Goal: Task Accomplishment & Management: Use online tool/utility

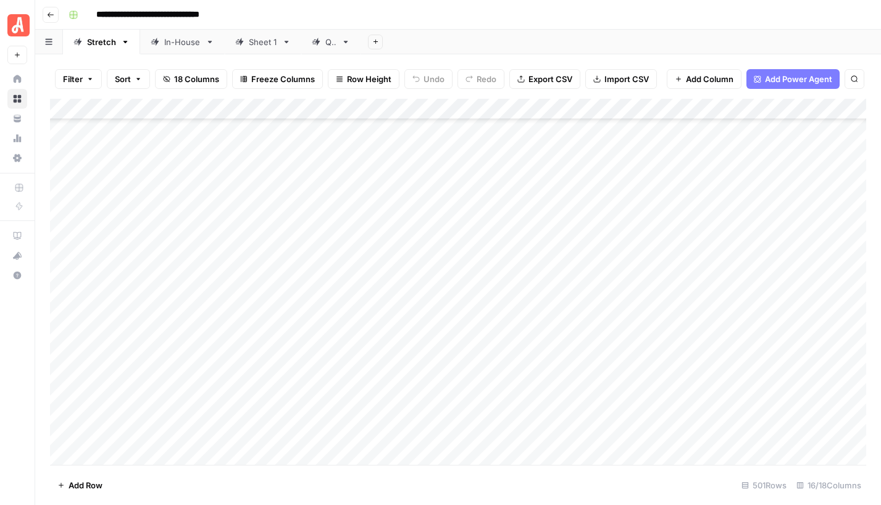
scroll to position [9508, 0]
click at [552, 277] on div "Add Column" at bounding box center [458, 282] width 816 height 366
click at [554, 300] on div "Add Column" at bounding box center [458, 282] width 816 height 366
click at [516, 255] on div "Add Column" at bounding box center [458, 282] width 816 height 366
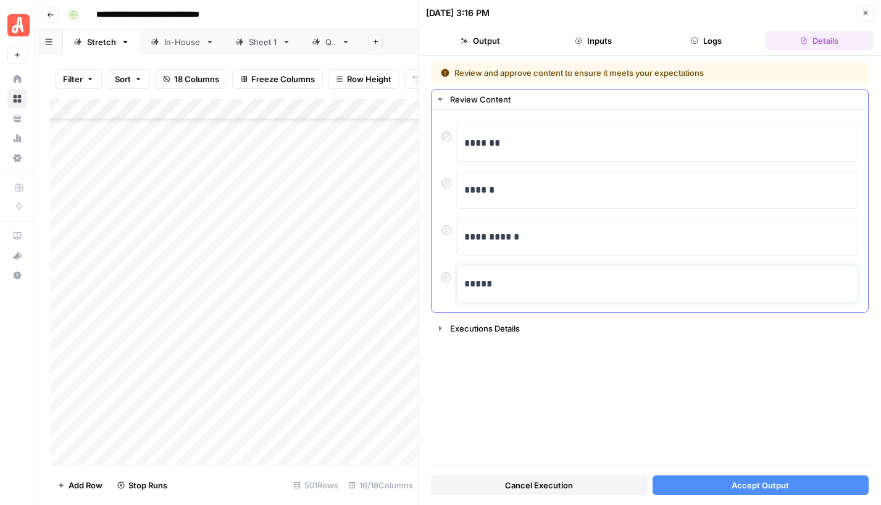
click at [470, 277] on p "*****" at bounding box center [657, 284] width 386 height 16
click at [721, 484] on button "Accept Output" at bounding box center [761, 485] width 217 height 20
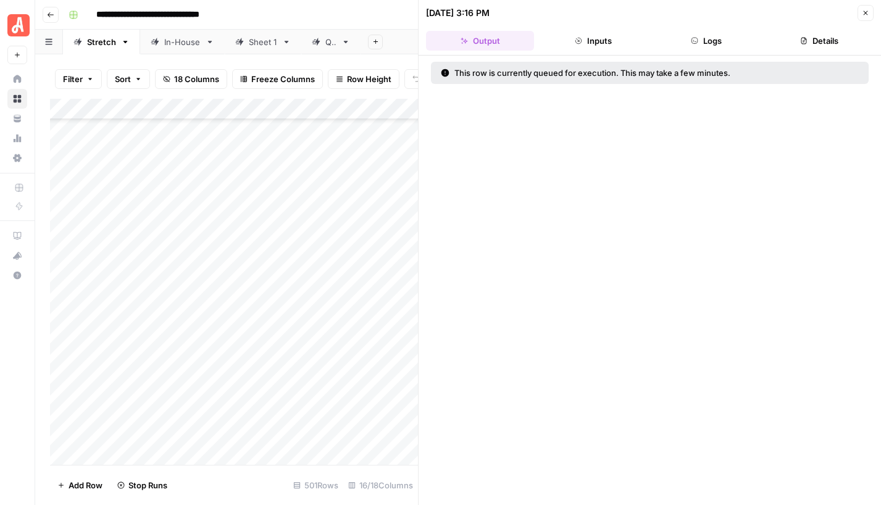
click at [869, 14] on button "Close" at bounding box center [866, 13] width 16 height 16
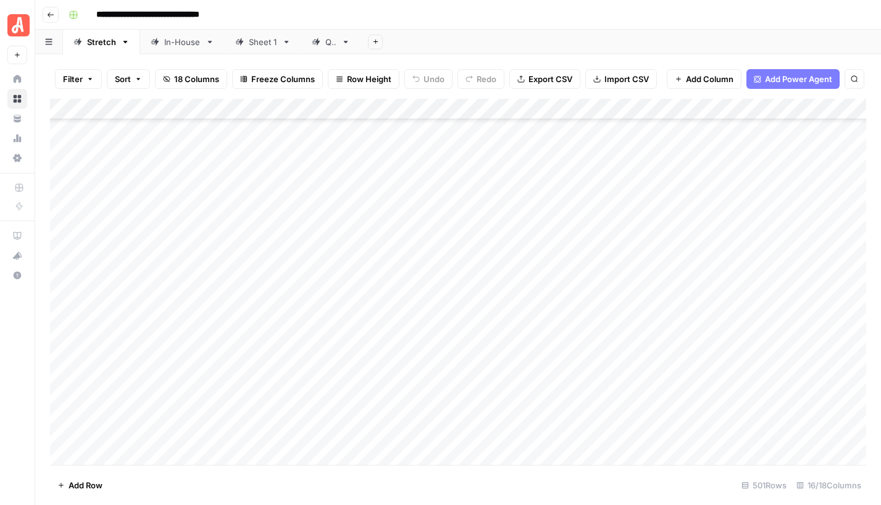
click at [472, 319] on div "Add Column" at bounding box center [458, 282] width 816 height 366
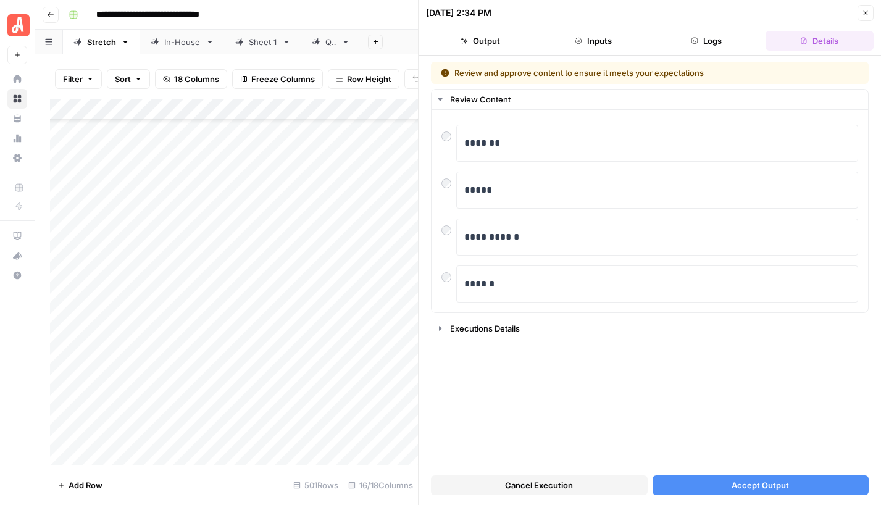
click at [767, 487] on span "Accept Output" at bounding box center [760, 485] width 57 height 12
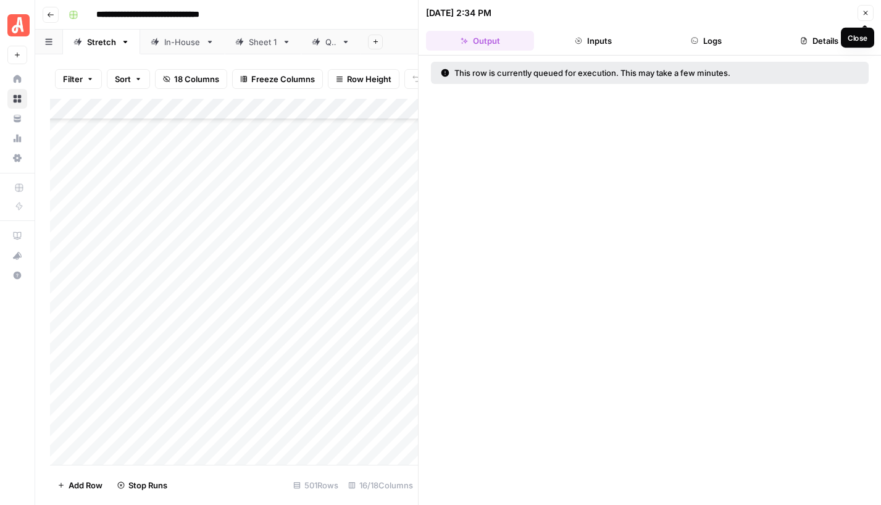
click at [867, 14] on icon "button" at bounding box center [865, 12] width 7 height 7
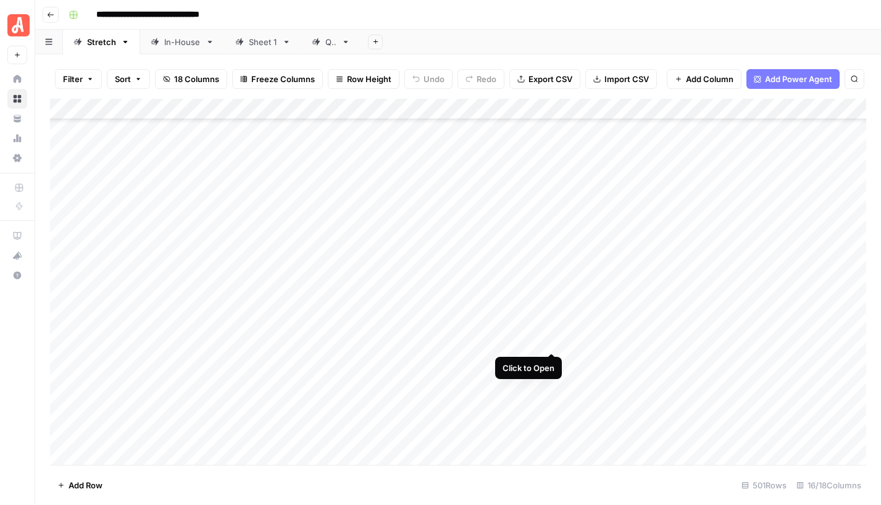
click at [554, 341] on div "Add Column" at bounding box center [458, 282] width 816 height 366
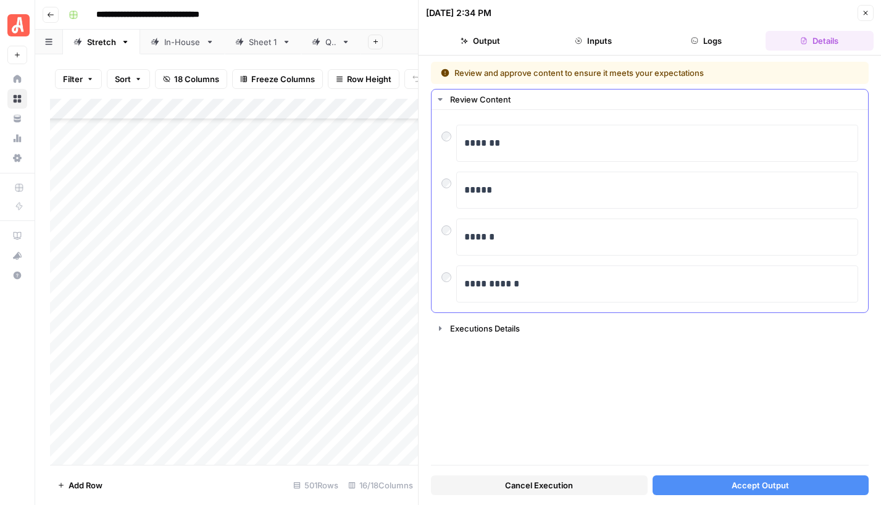
click at [450, 187] on div at bounding box center [448, 180] width 15 height 17
click at [720, 483] on button "Accept Output" at bounding box center [761, 485] width 217 height 20
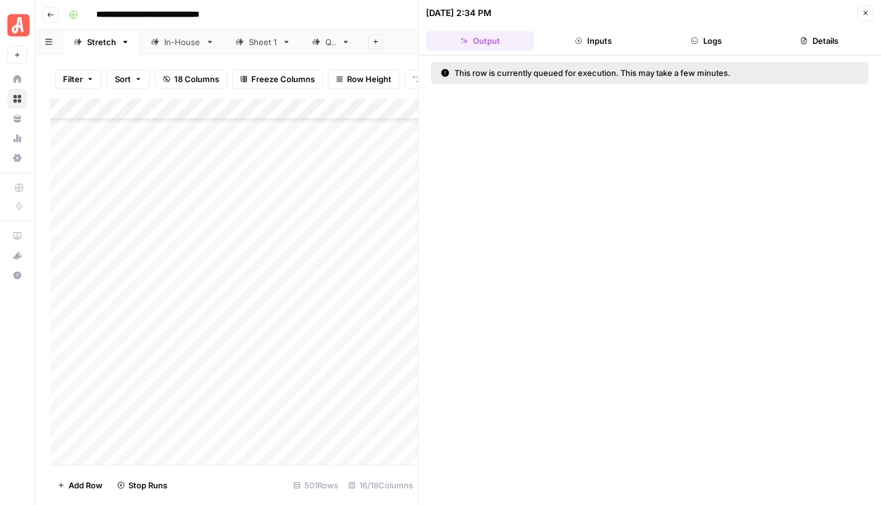
click at [869, 14] on button "Close" at bounding box center [866, 13] width 16 height 16
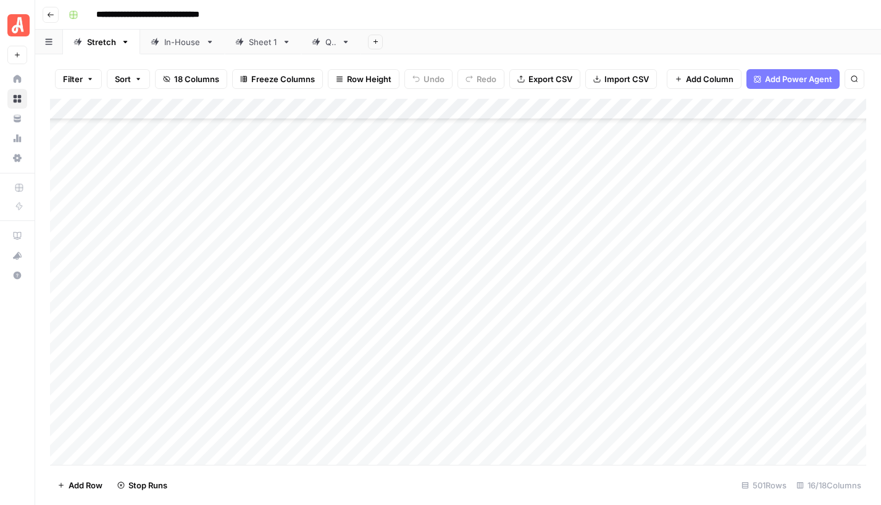
click at [487, 362] on div "Add Column" at bounding box center [458, 282] width 816 height 366
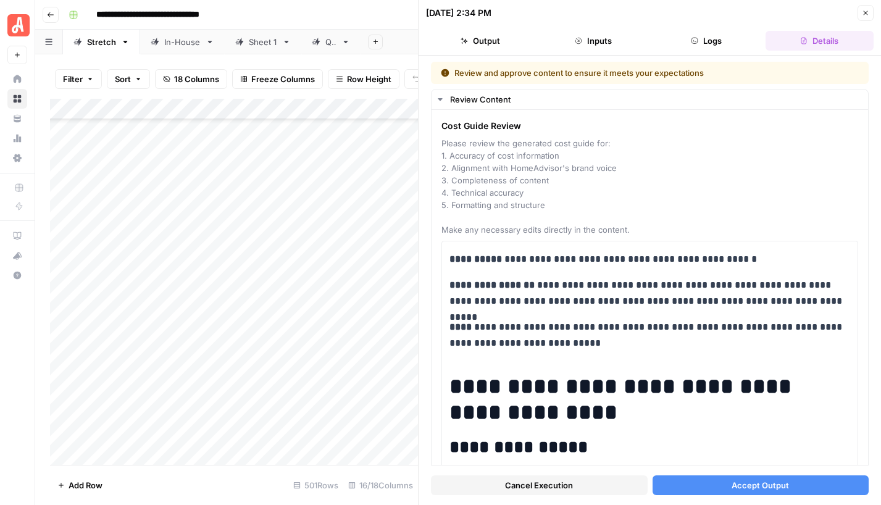
click at [740, 483] on span "Accept Output" at bounding box center [760, 485] width 57 height 12
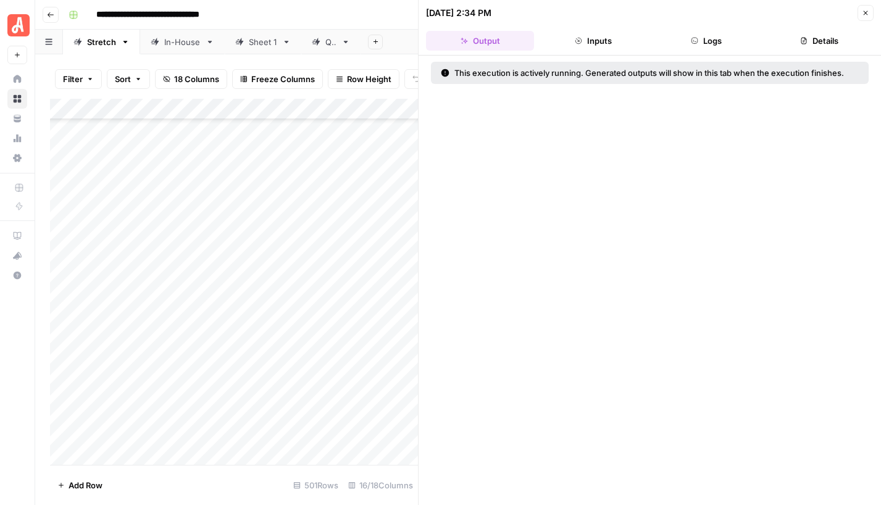
click at [869, 15] on icon "button" at bounding box center [865, 12] width 7 height 7
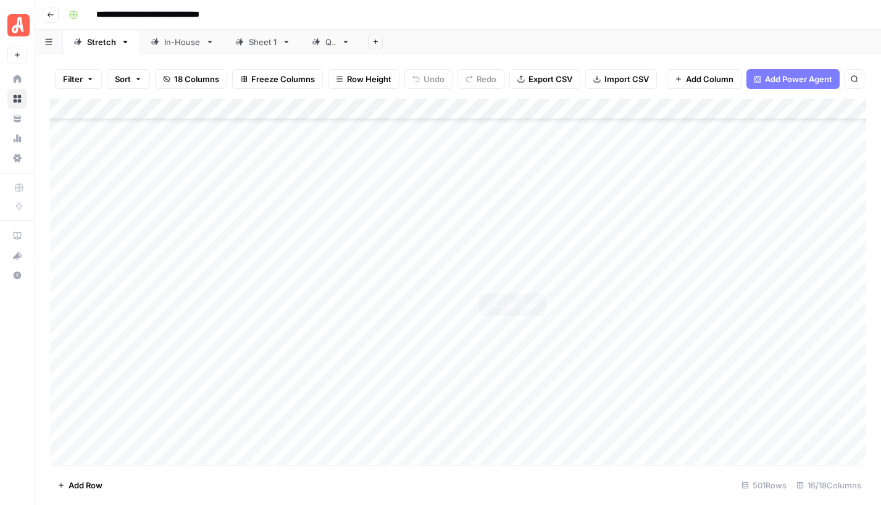
click at [539, 278] on div "Add Column" at bounding box center [458, 282] width 816 height 366
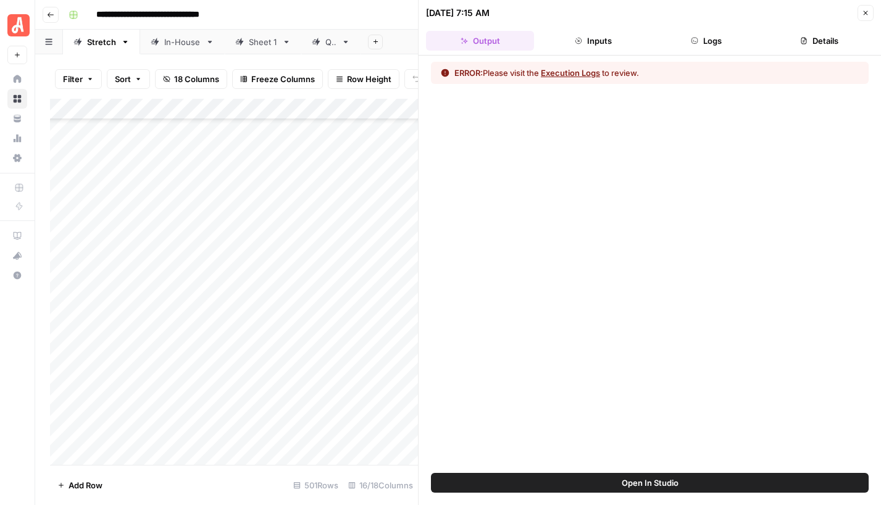
click at [575, 75] on button "Execution Logs" at bounding box center [570, 73] width 59 height 12
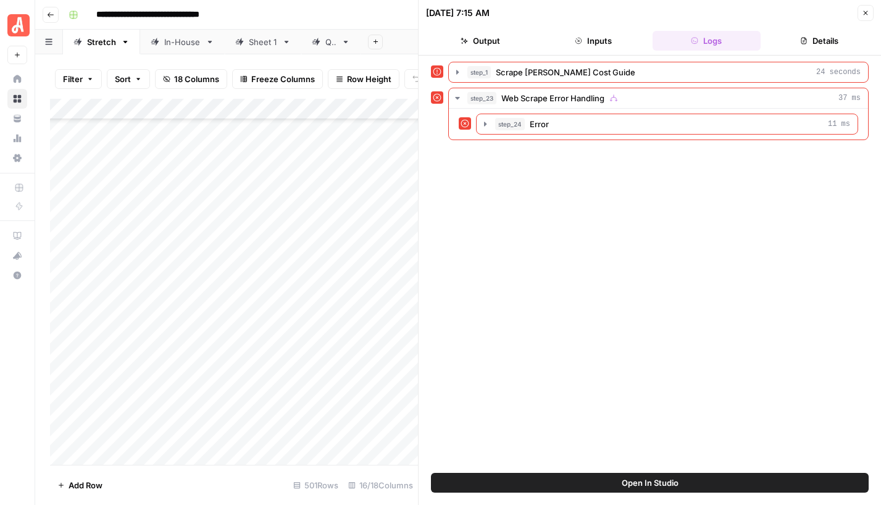
click at [872, 15] on button "Close" at bounding box center [866, 13] width 16 height 16
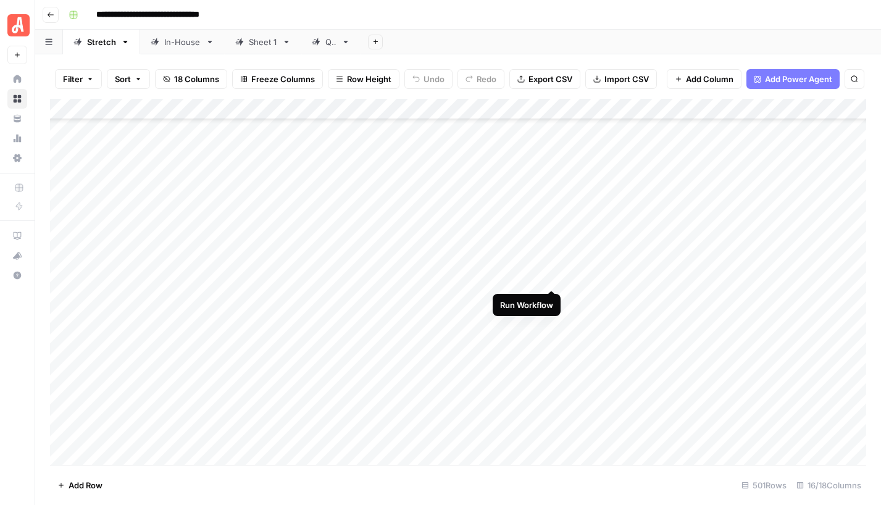
click at [551, 276] on div "Add Column" at bounding box center [458, 282] width 816 height 366
click at [549, 298] on div "Add Column" at bounding box center [458, 282] width 816 height 366
click at [495, 256] on div "Add Column" at bounding box center [458, 282] width 816 height 366
click at [475, 254] on div "Add Column" at bounding box center [458, 282] width 816 height 366
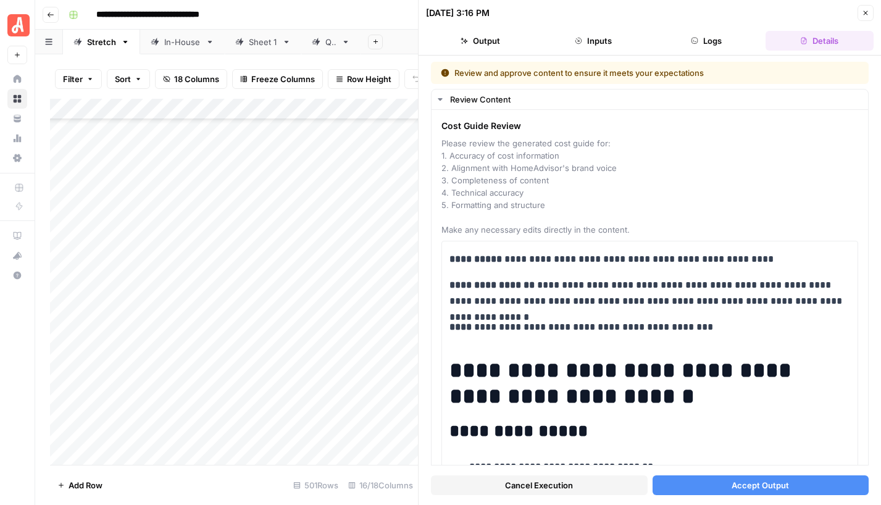
click at [750, 488] on span "Accept Output" at bounding box center [760, 485] width 57 height 12
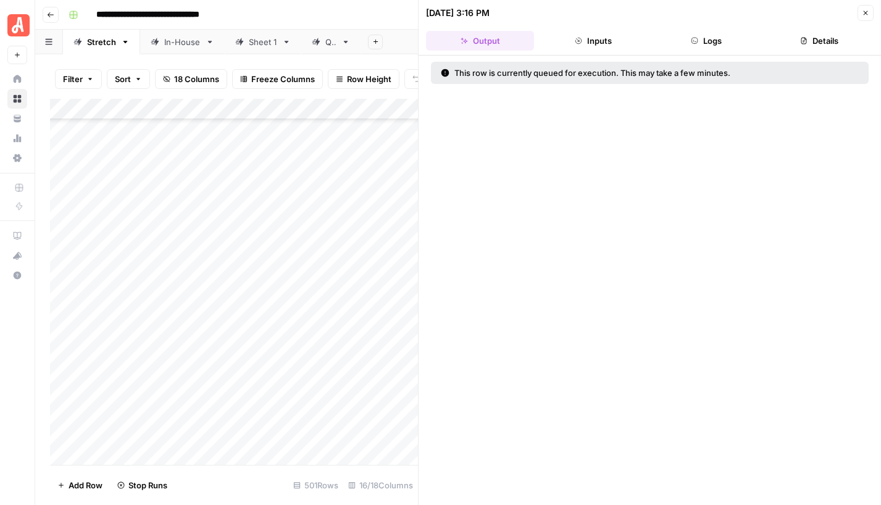
click at [869, 12] on button "Close" at bounding box center [866, 13] width 16 height 16
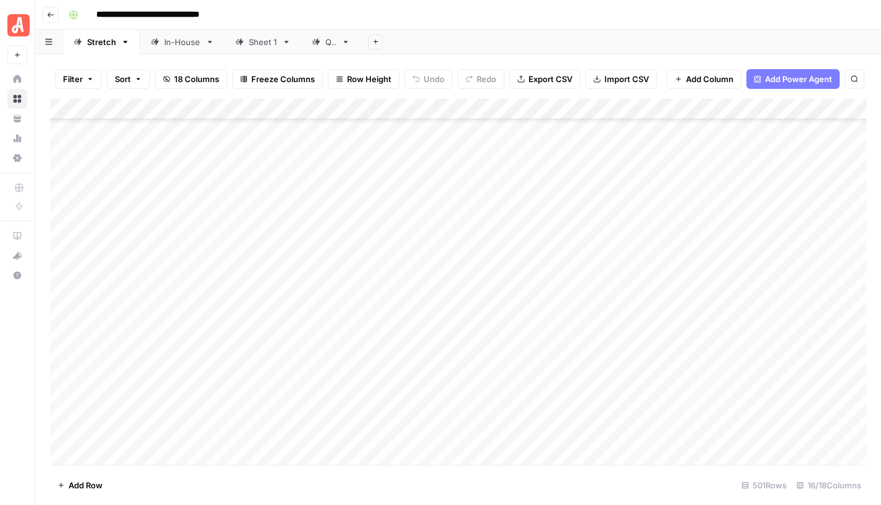
click at [461, 316] on div "Add Column" at bounding box center [458, 282] width 816 height 366
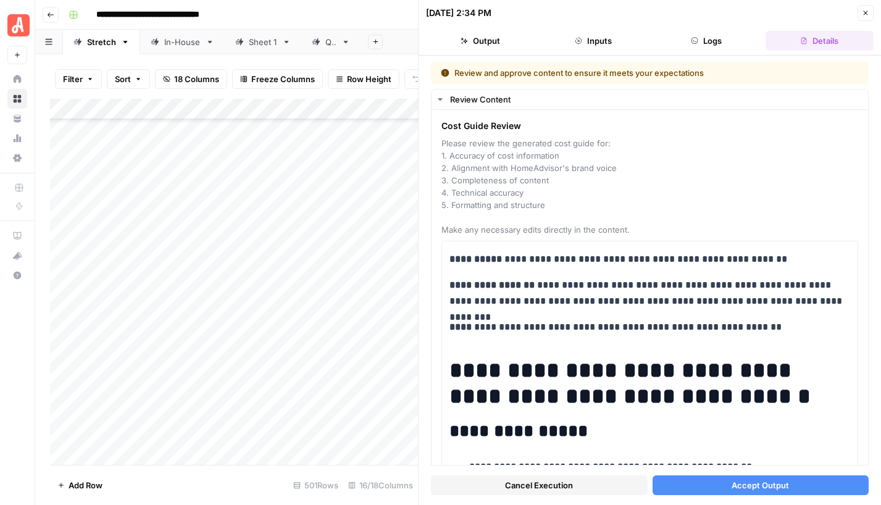
click at [785, 482] on span "Accept Output" at bounding box center [760, 485] width 57 height 12
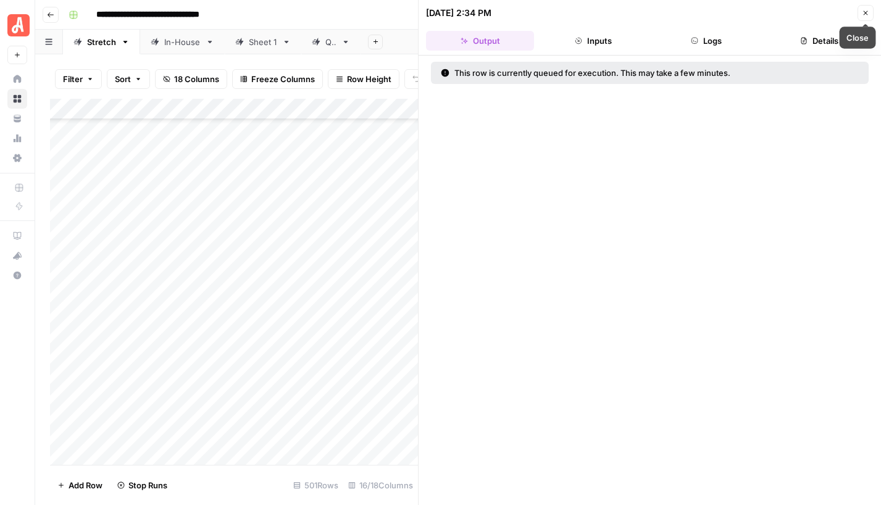
click at [864, 19] on button "Close" at bounding box center [866, 13] width 16 height 16
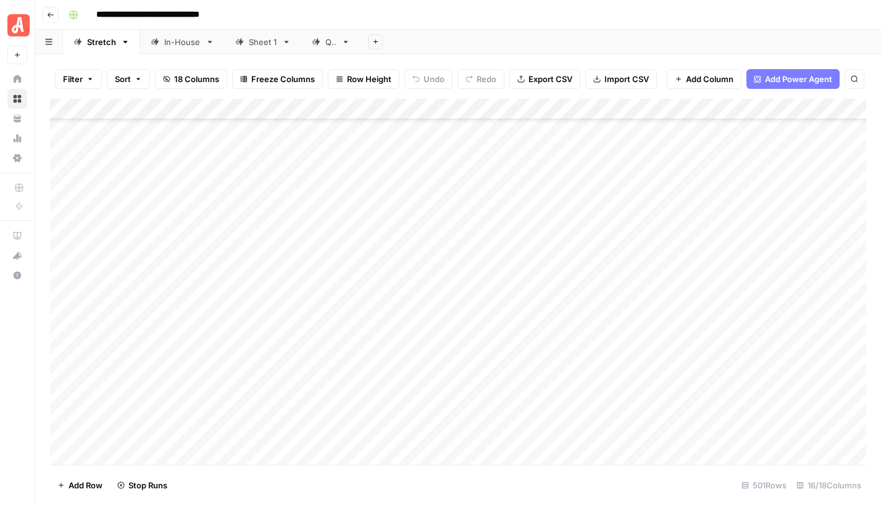
click at [482, 342] on div "Add Column" at bounding box center [458, 282] width 816 height 366
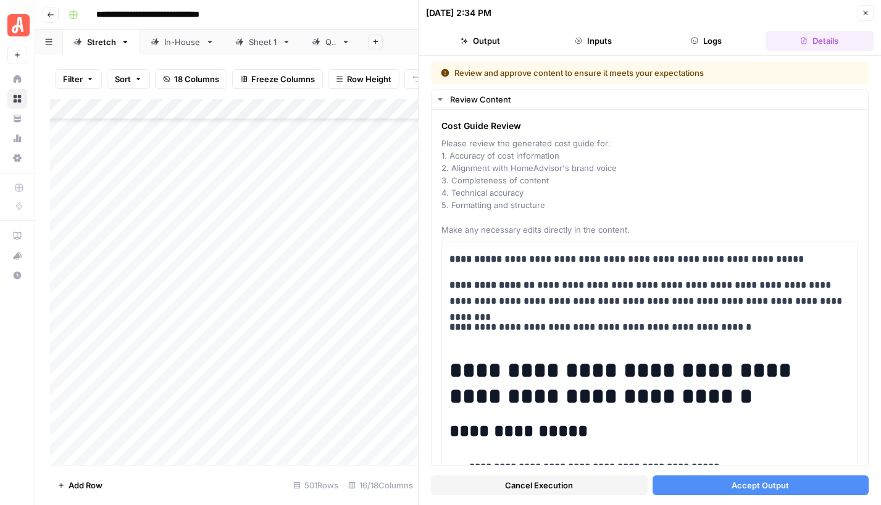
click at [785, 485] on span "Accept Output" at bounding box center [760, 485] width 57 height 12
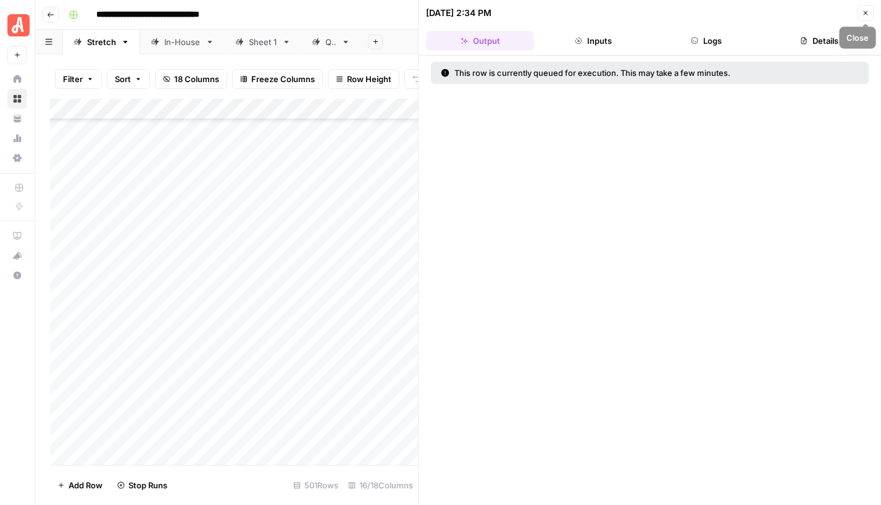
click at [867, 11] on icon "button" at bounding box center [866, 13] width 4 height 4
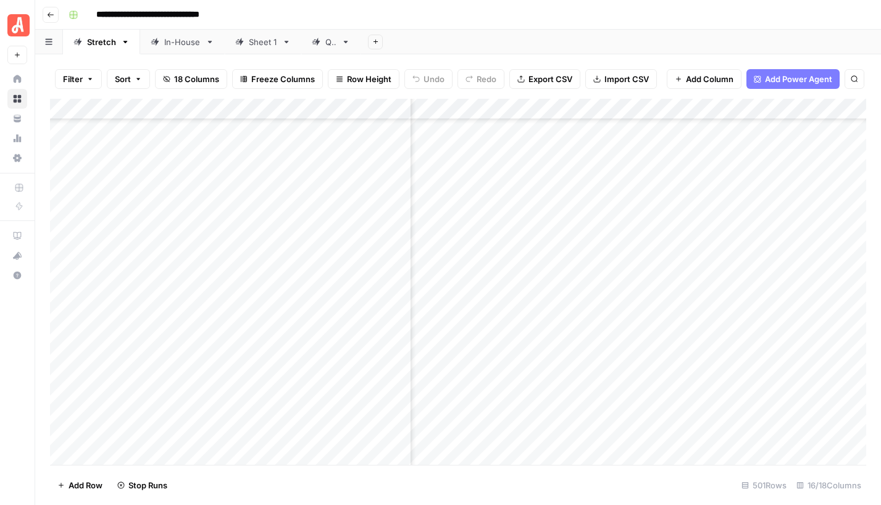
scroll to position [9508, 357]
click at [746, 214] on div "Add Column" at bounding box center [458, 282] width 816 height 366
click at [754, 230] on div "Add Column" at bounding box center [458, 282] width 816 height 366
click at [746, 254] on div "Add Column" at bounding box center [458, 282] width 816 height 366
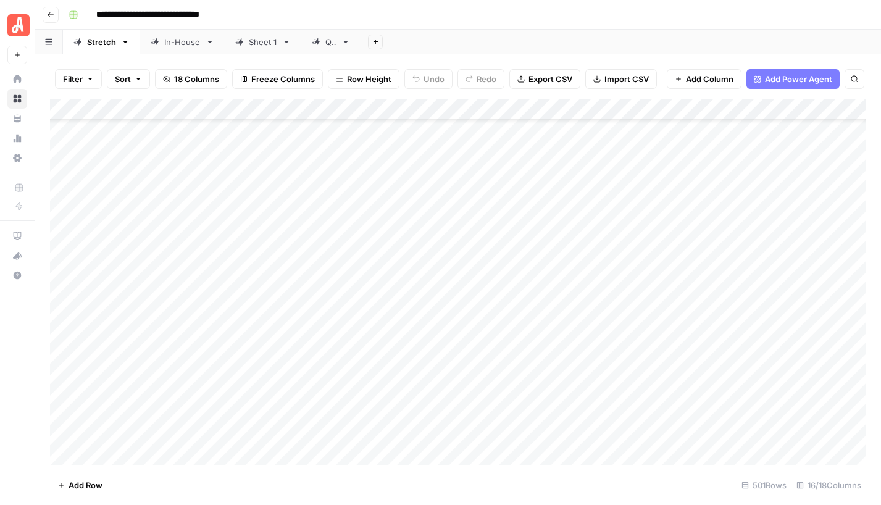
click at [491, 273] on div "Add Column" at bounding box center [458, 282] width 816 height 366
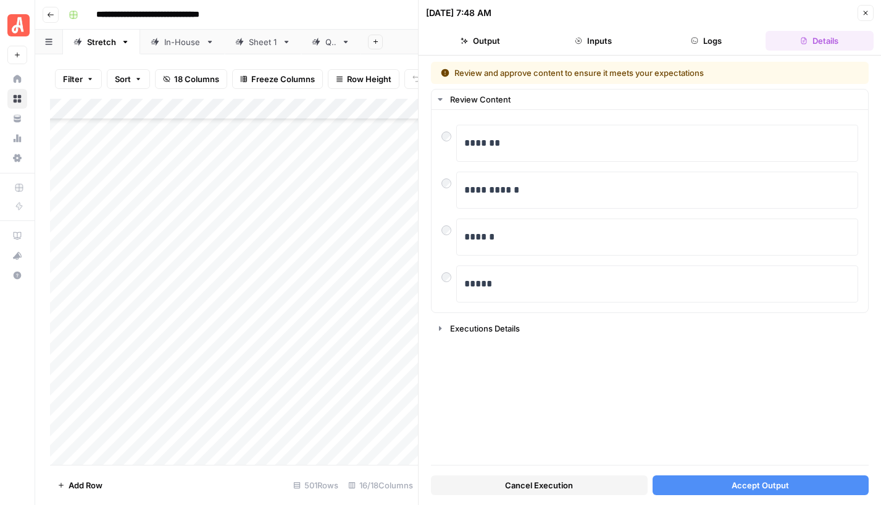
click at [449, 275] on div at bounding box center [487, 277] width 154 height 23
drag, startPoint x: 446, startPoint y: 275, endPoint x: 493, endPoint y: 331, distance: 72.7
click at [446, 275] on div at bounding box center [487, 277] width 154 height 23
click at [449, 278] on div at bounding box center [487, 277] width 154 height 23
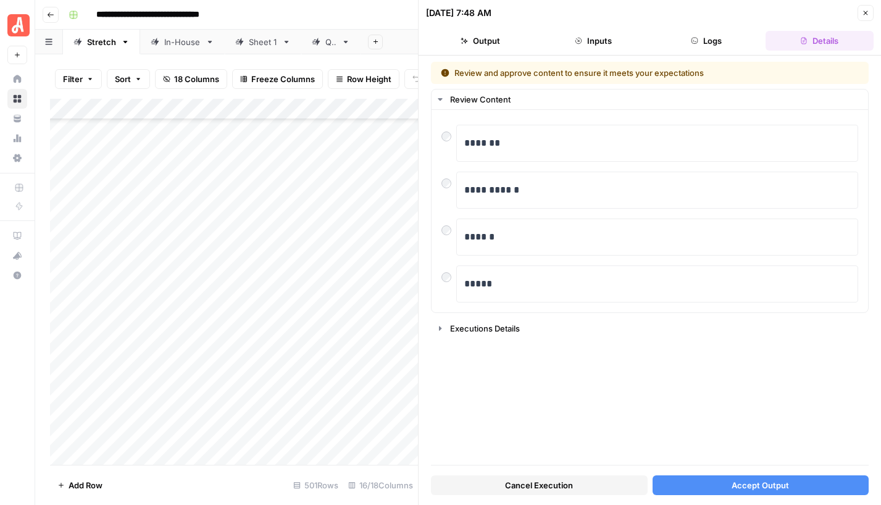
click at [750, 482] on span "Accept Output" at bounding box center [760, 485] width 57 height 12
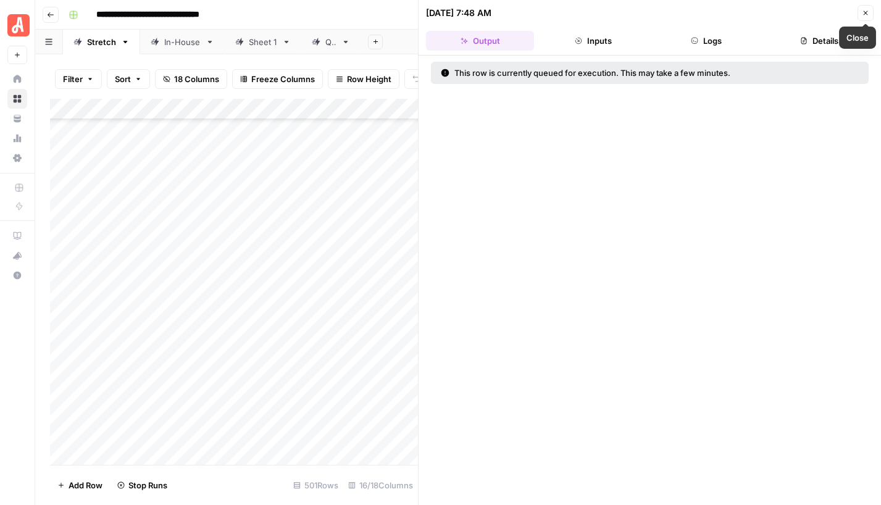
click at [869, 17] on button "Close" at bounding box center [866, 13] width 16 height 16
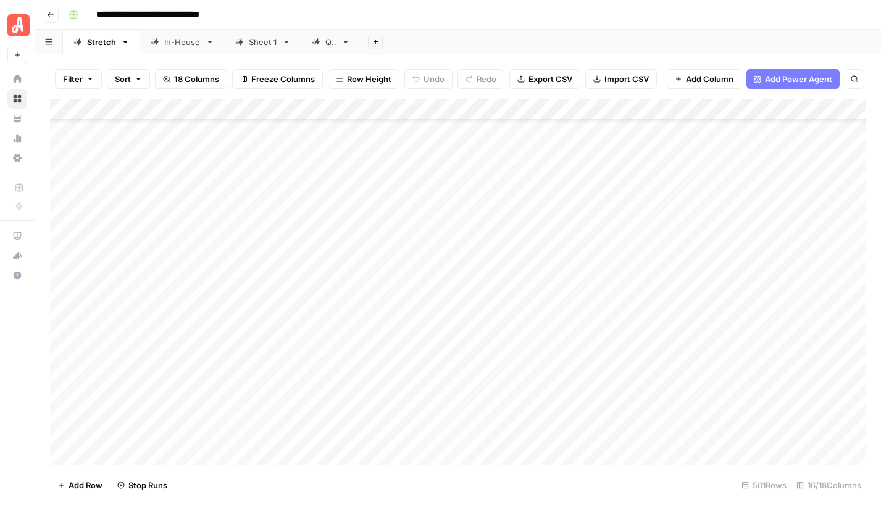
click at [501, 298] on div "Add Column" at bounding box center [458, 282] width 816 height 366
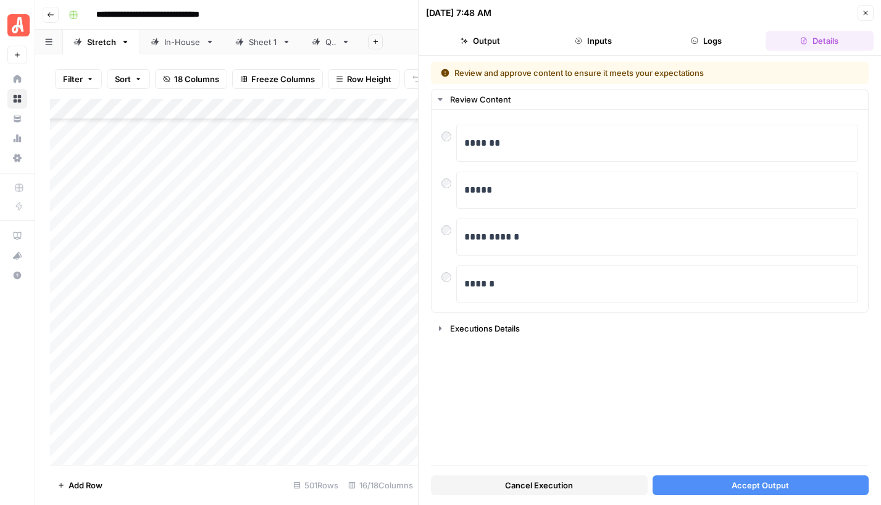
click at [748, 483] on span "Accept Output" at bounding box center [760, 485] width 57 height 12
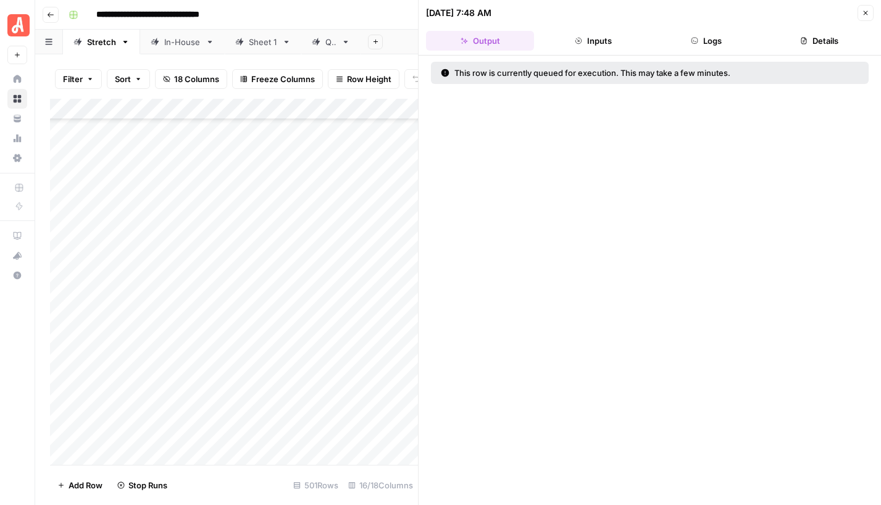
click at [862, 9] on button "Close" at bounding box center [866, 13] width 16 height 16
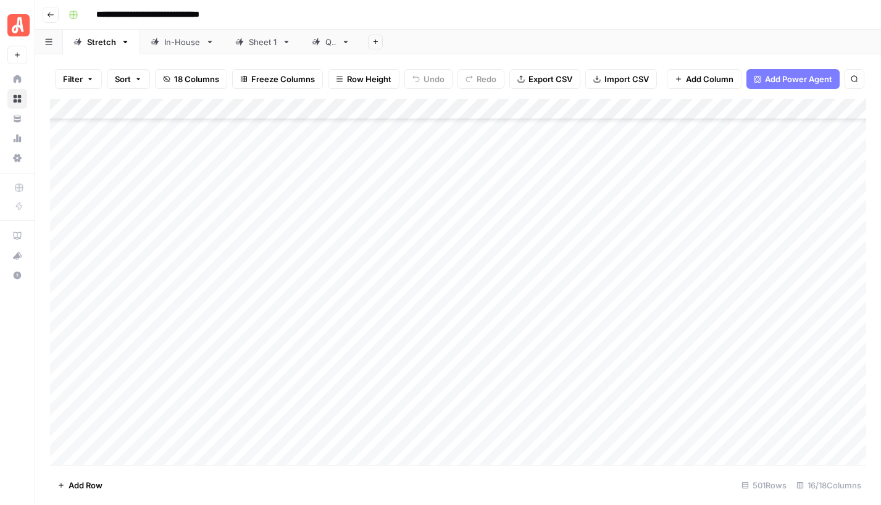
scroll to position [9516, 0]
click at [483, 265] on div "Add Column" at bounding box center [458, 282] width 816 height 366
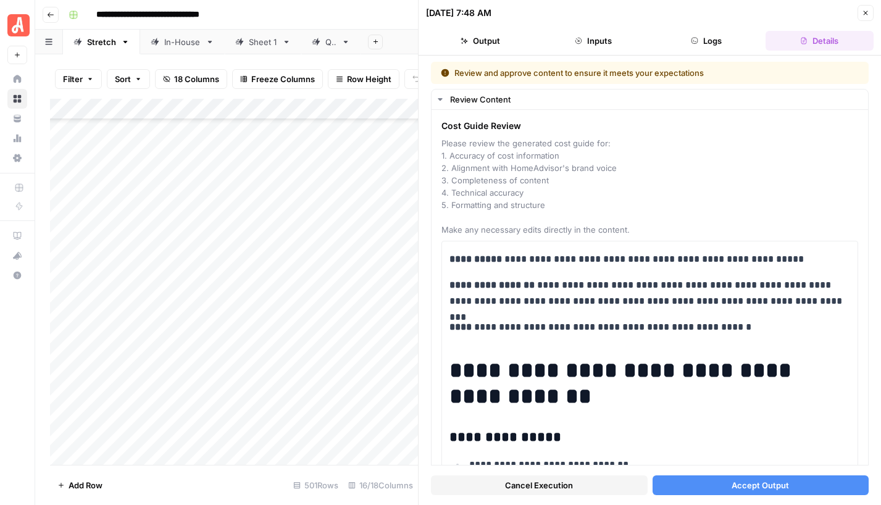
click at [753, 479] on span "Accept Output" at bounding box center [760, 485] width 57 height 12
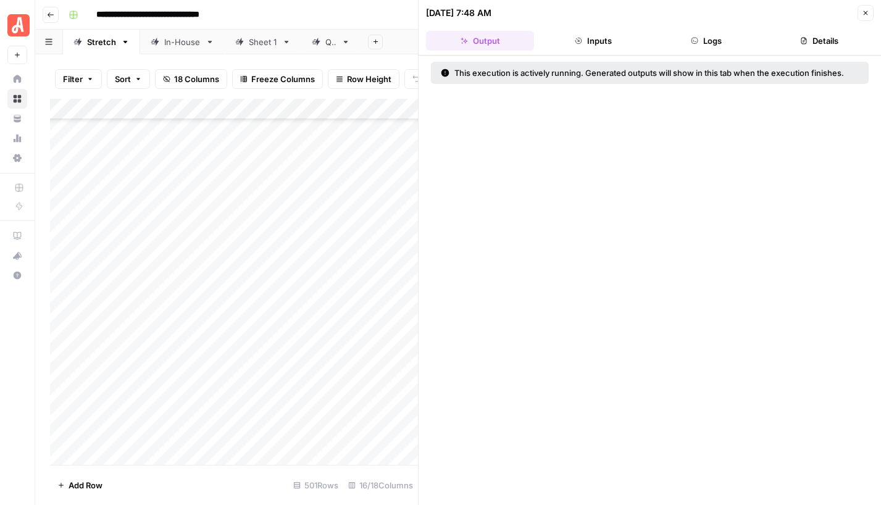
click at [866, 14] on icon "button" at bounding box center [866, 13] width 4 height 4
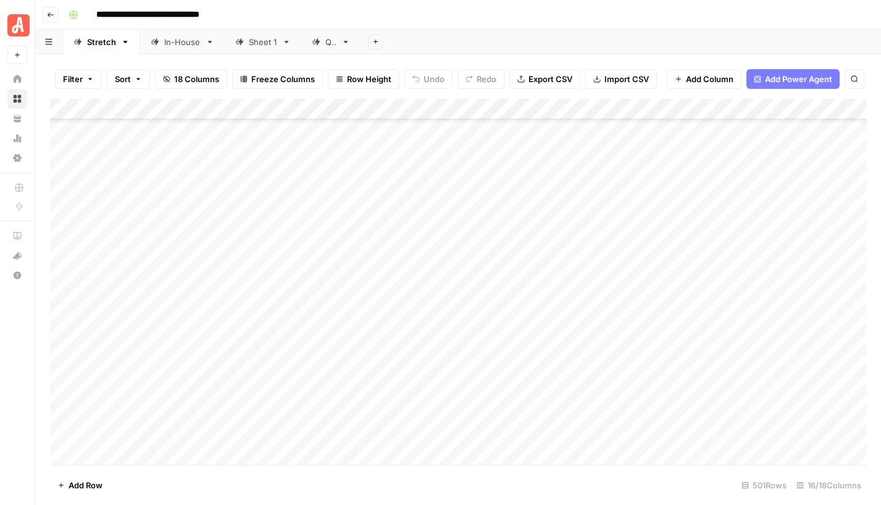
click at [491, 291] on div "Add Column" at bounding box center [458, 282] width 816 height 366
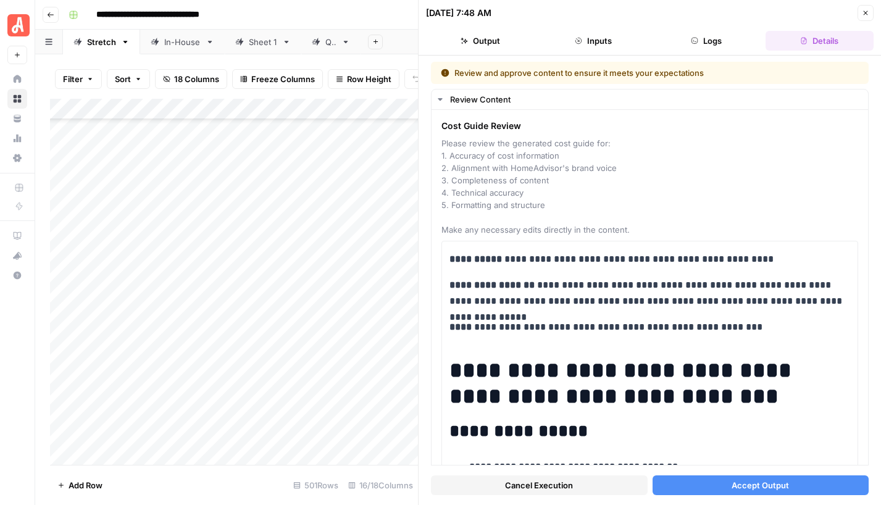
click at [742, 479] on span "Accept Output" at bounding box center [760, 485] width 57 height 12
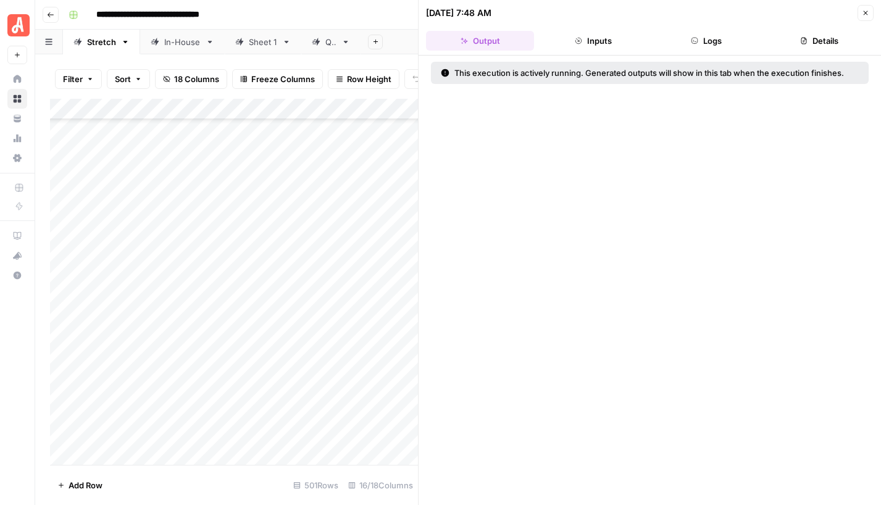
click at [864, 14] on icon "button" at bounding box center [865, 12] width 7 height 7
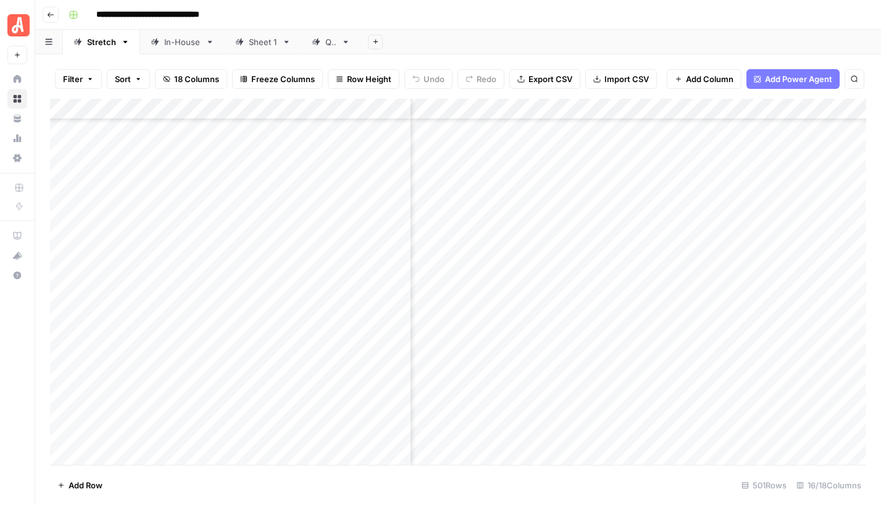
scroll to position [9516, 393]
click at [714, 207] on div "Add Column" at bounding box center [458, 282] width 816 height 366
